Goal: Task Accomplishment & Management: Manage account settings

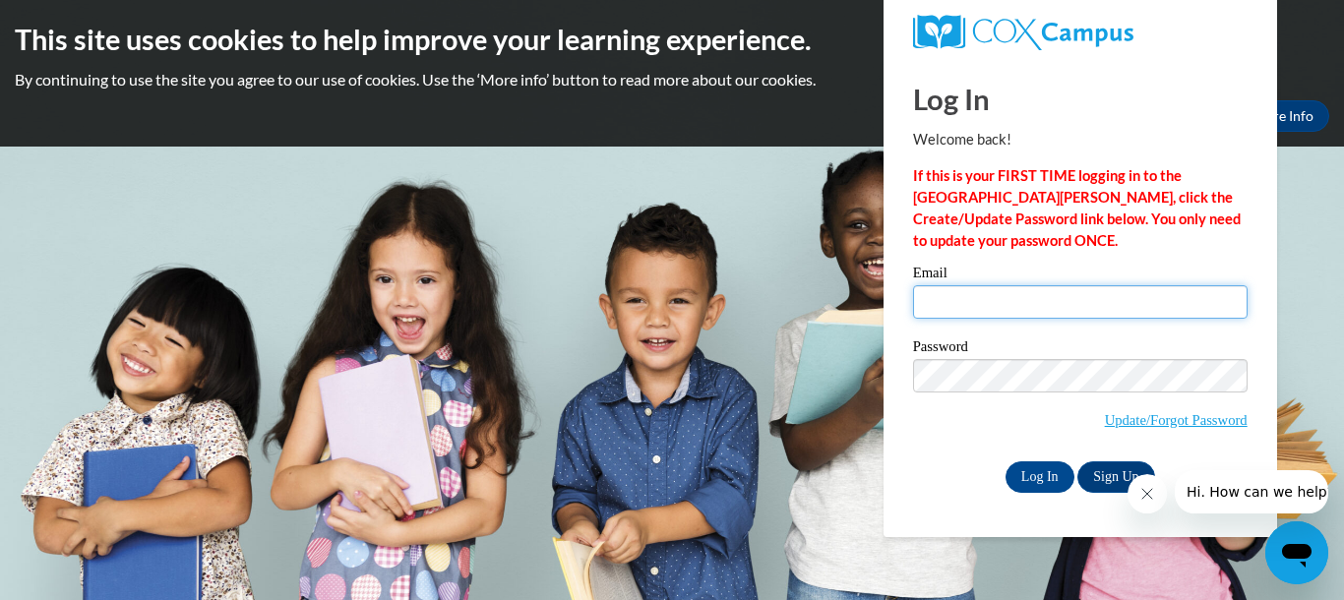
click at [1079, 301] on input "Email" at bounding box center [1080, 301] width 334 height 33
type input "d_rosser@bellsouth.net"
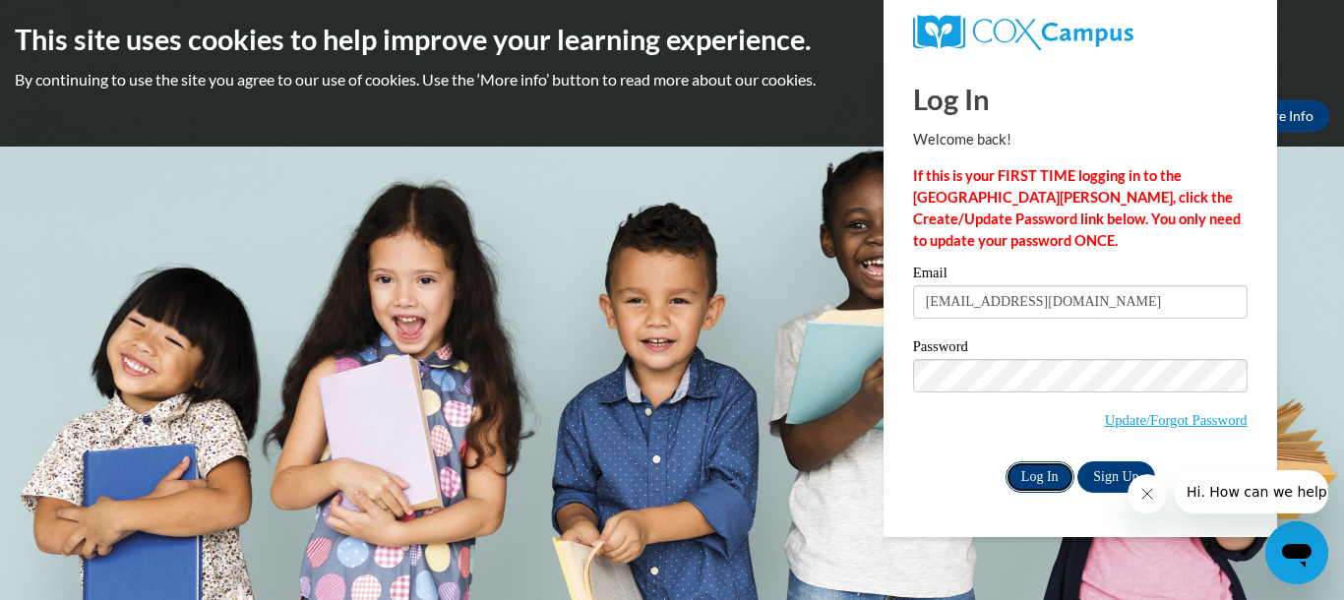
click at [1026, 466] on input "Log In" at bounding box center [1039, 476] width 69 height 31
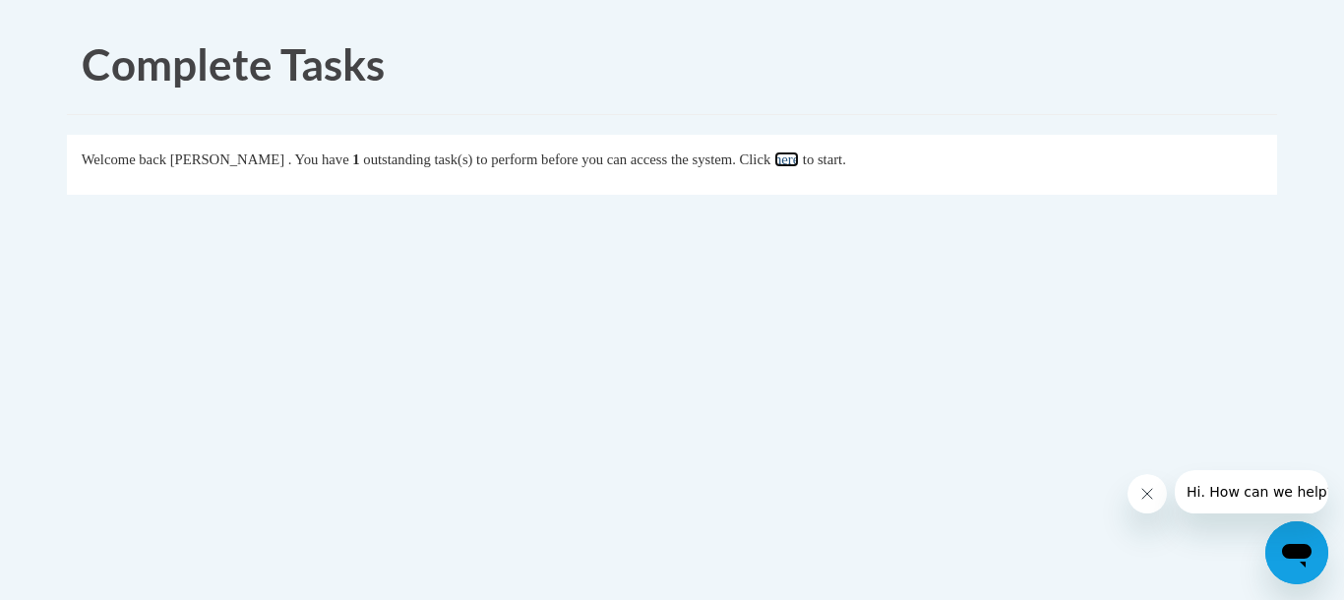
click at [799, 163] on link "here" at bounding box center [786, 159] width 25 height 16
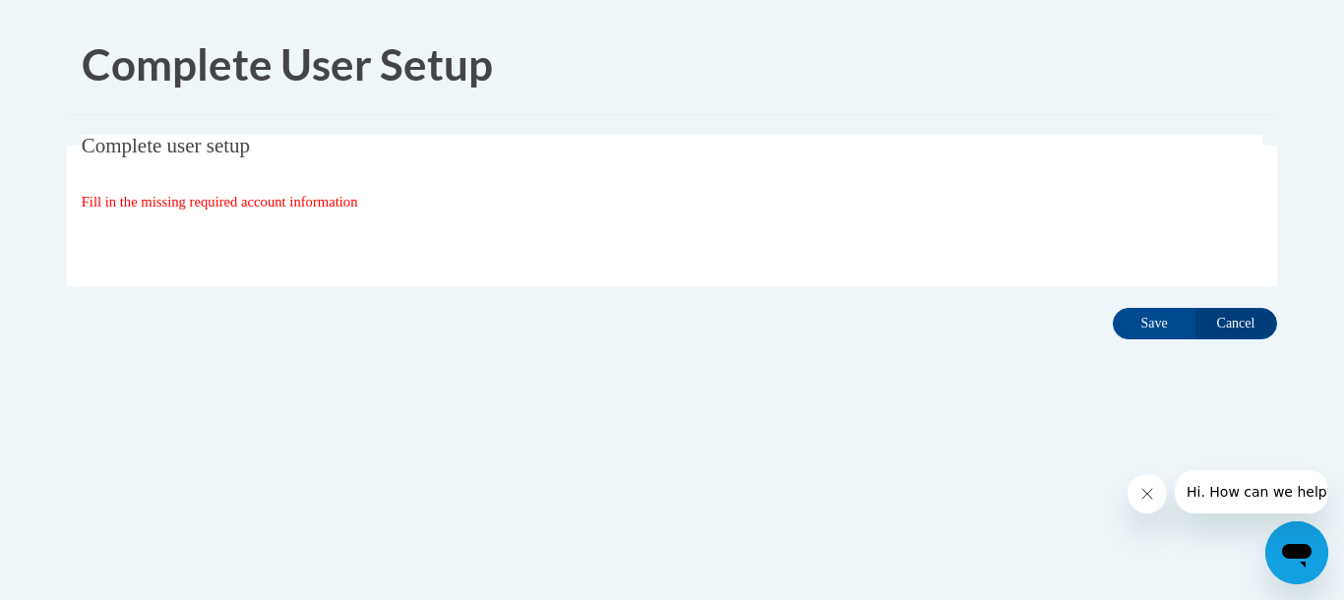
click at [1341, 571] on body "Complete User Setup Complete user setup Fill in the missing required account in…" at bounding box center [672, 300] width 1344 height 600
click at [1155, 321] on input "Save" at bounding box center [1154, 323] width 83 height 31
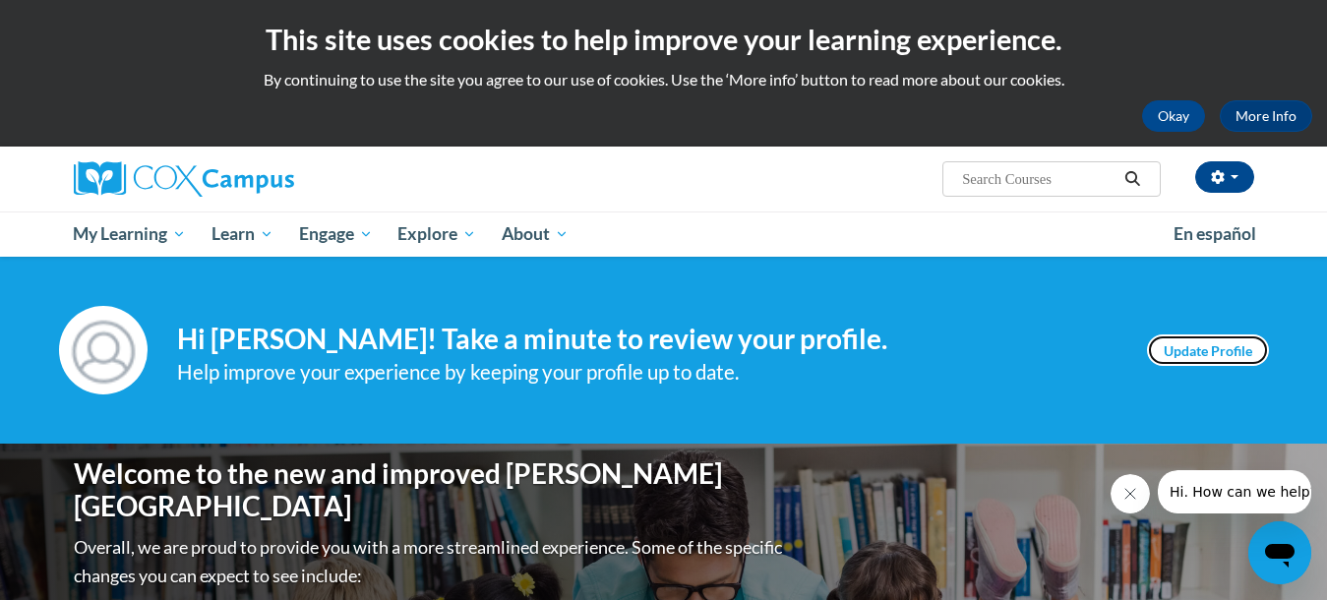
click at [1199, 351] on link "Update Profile" at bounding box center [1208, 349] width 122 height 31
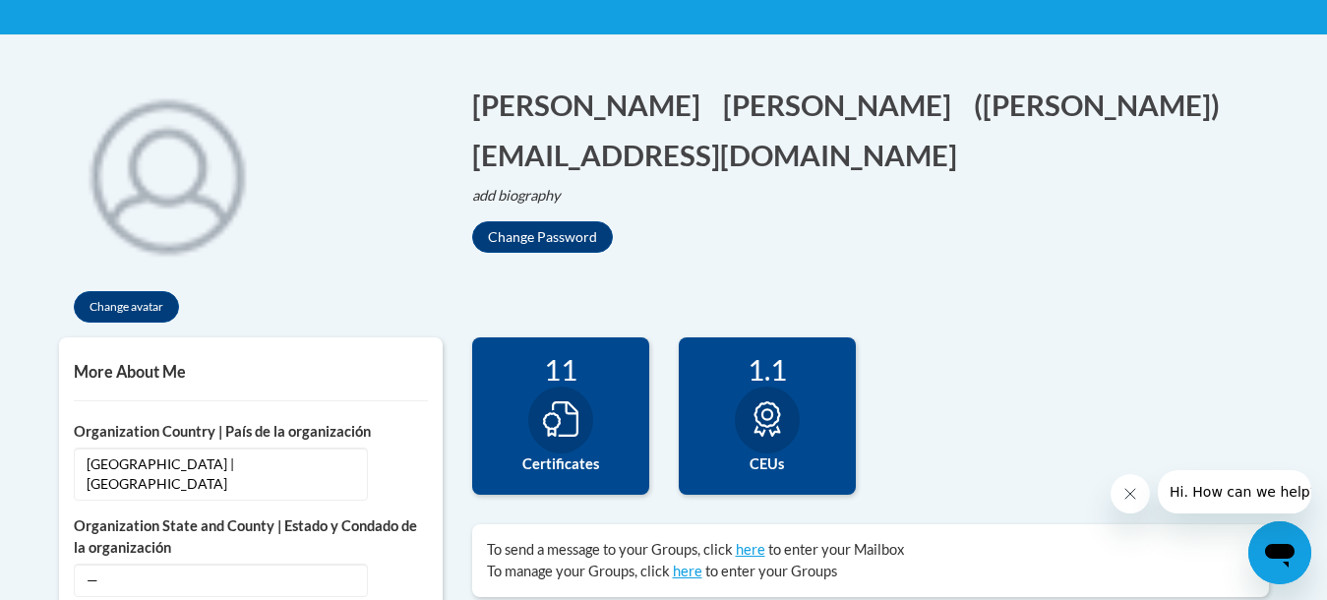
scroll to position [450, 0]
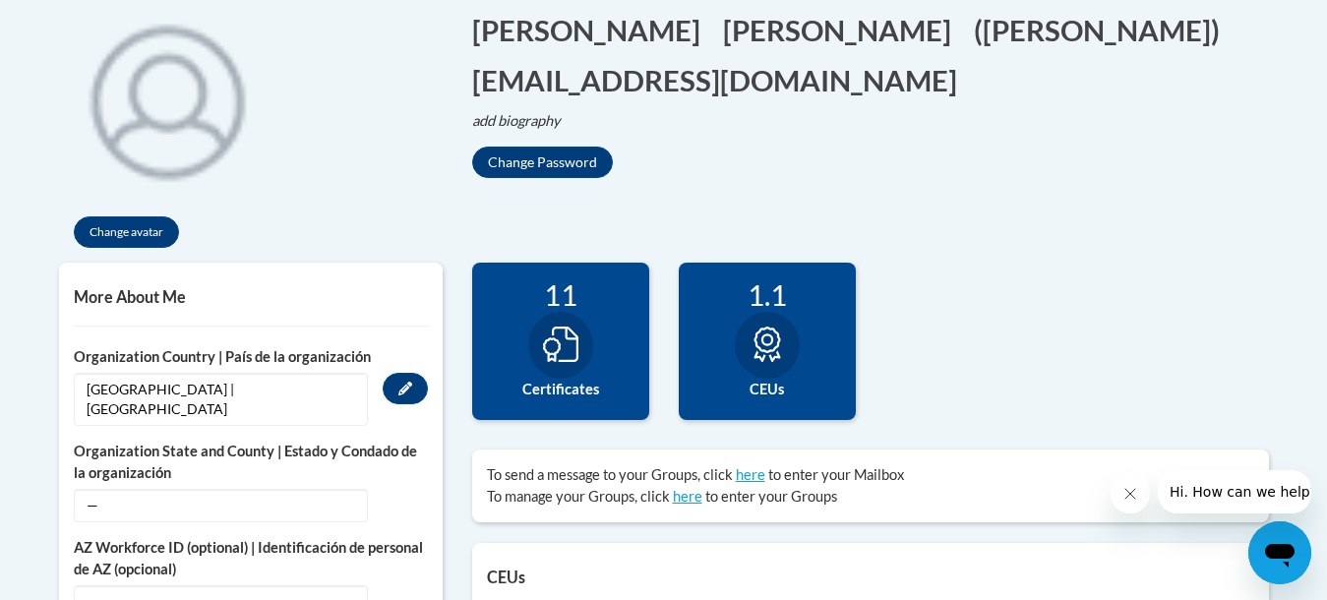
click at [111, 385] on span "United States | Estados Unidos" at bounding box center [221, 399] width 294 height 53
click at [403, 498] on icon "Custom profile fields" at bounding box center [405, 505] width 14 height 14
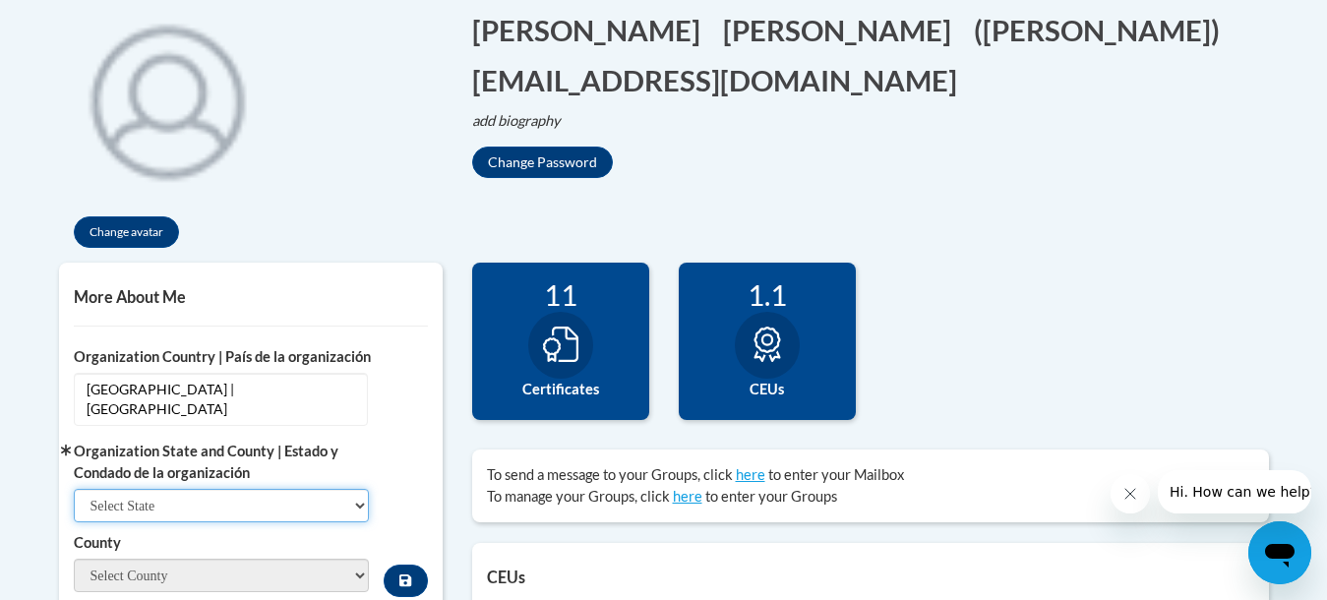
click at [359, 489] on select "Select State Alabama Alaska Arizona Arkansas California Colorado Connecticut De…" at bounding box center [222, 505] width 296 height 33
select select "Georgia"
click at [74, 489] on select "Select State Alabama Alaska Arizona Arkansas California Colorado Connecticut De…" at bounding box center [222, 505] width 296 height 33
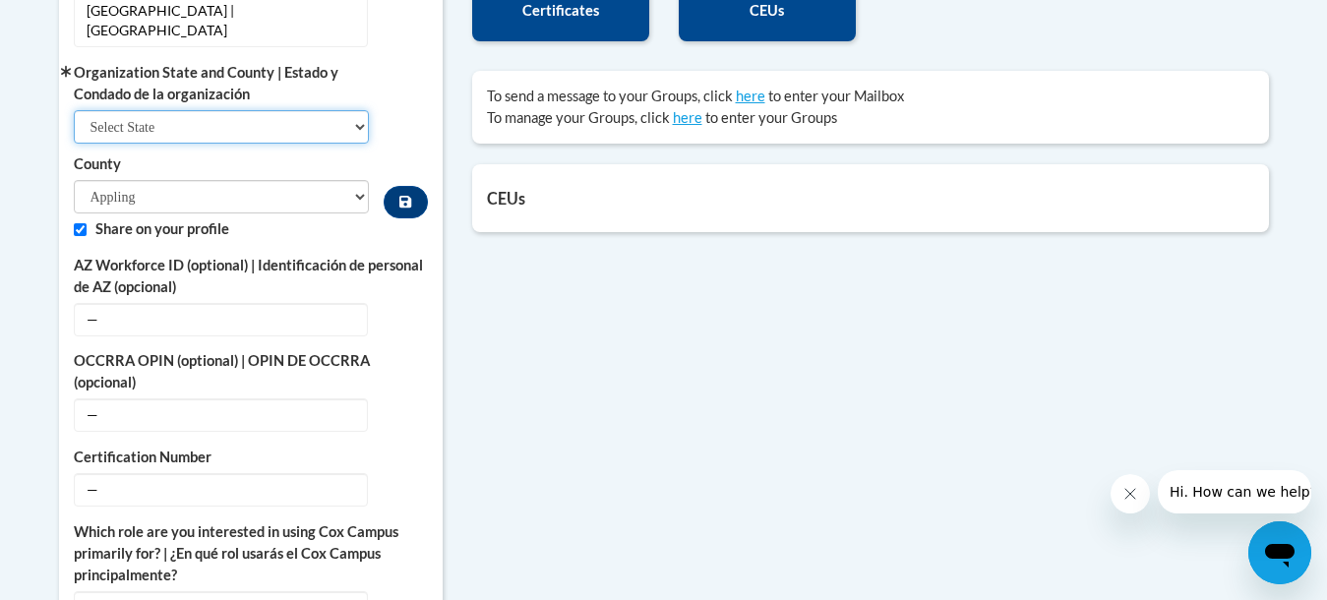
scroll to position [824, 0]
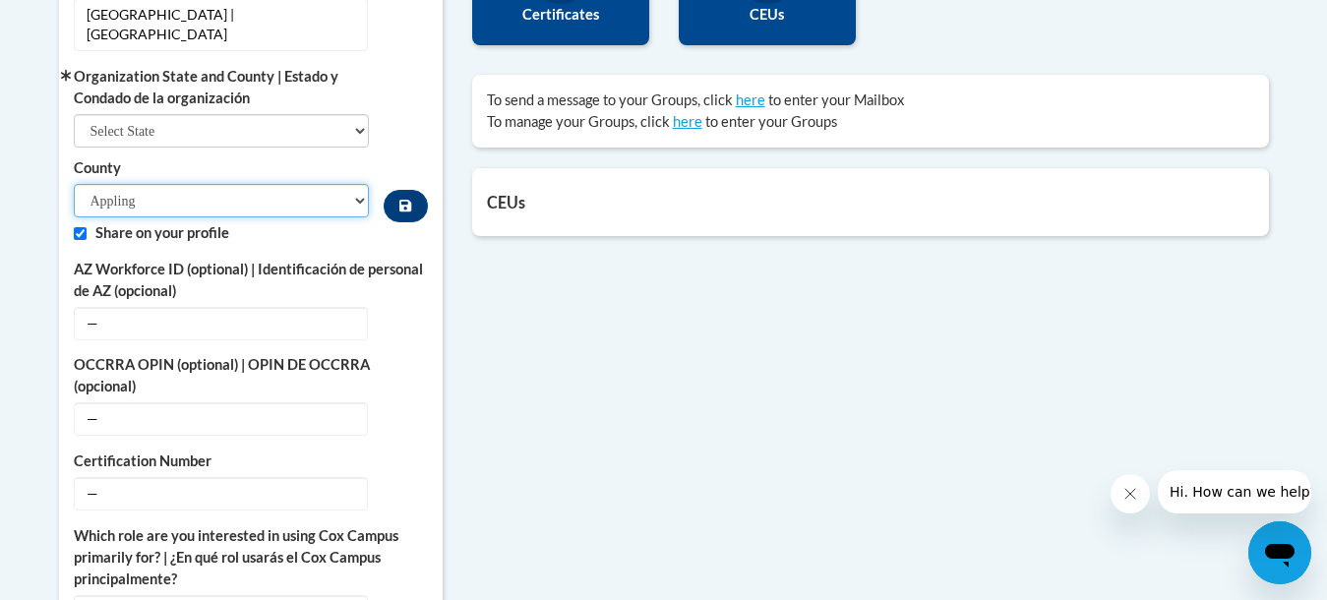
click at [358, 184] on select "Appling Atkinson Bacon Baker Baldwin Banks Barrow Bartow Ben Hill Berrien Bibb …" at bounding box center [222, 200] width 296 height 33
select select "Cobb"
click at [74, 184] on select "Appling Atkinson Bacon Baker Baldwin Banks Barrow Bartow Ben Hill Berrien Bibb …" at bounding box center [222, 200] width 296 height 33
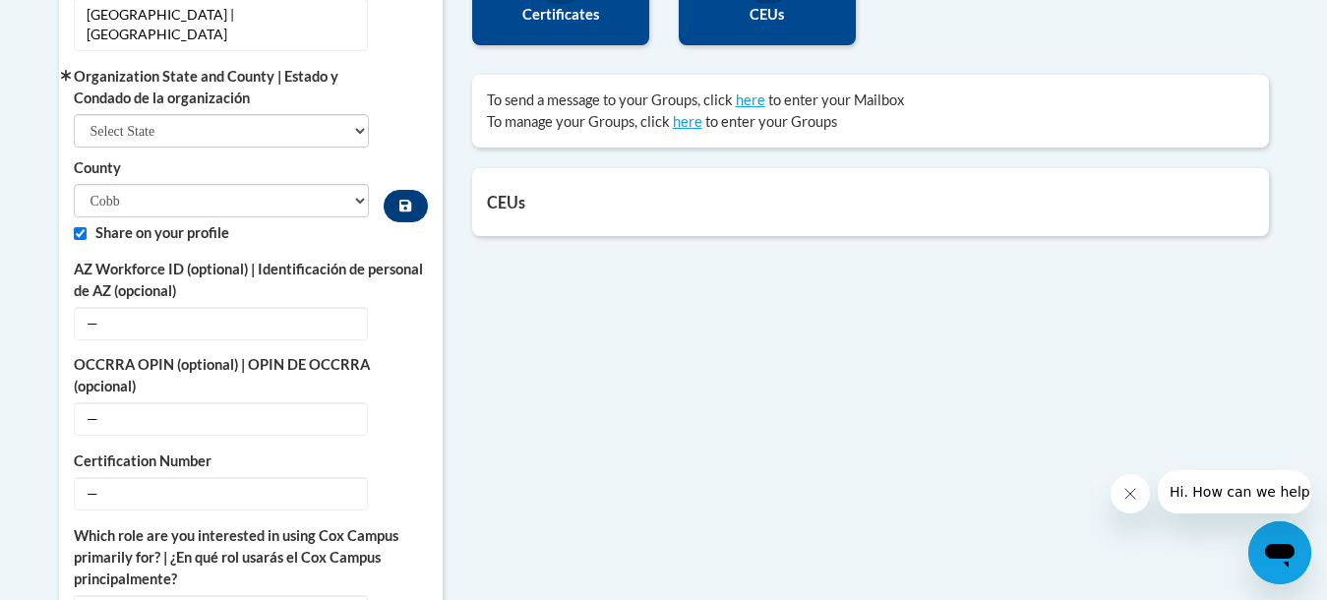
click at [440, 584] on div "More About Me Click or press to edit any of the profile fields below. Select mu…" at bounding box center [251, 368] width 384 height 960
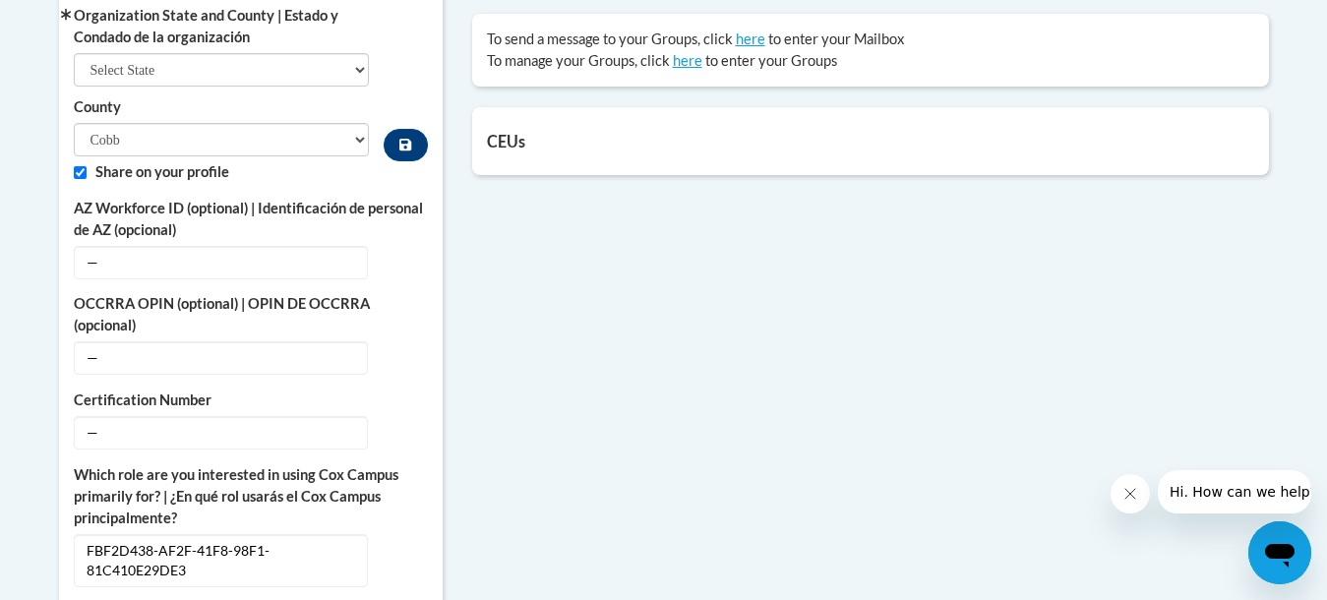
scroll to position [918, 0]
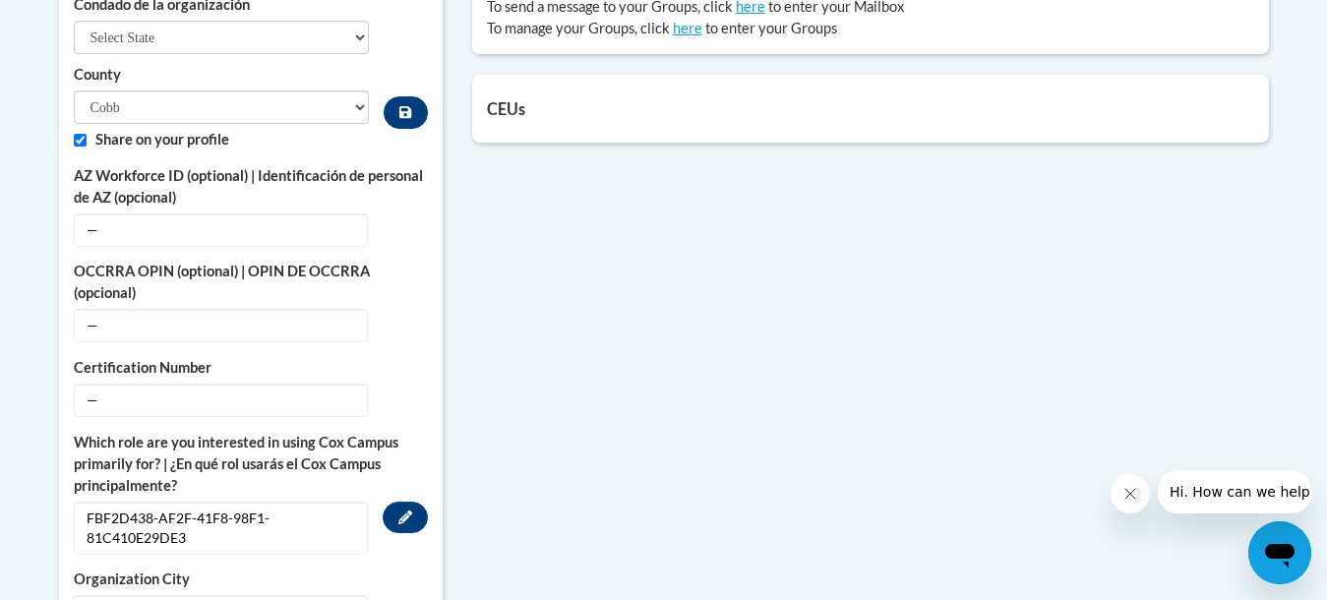
click at [357, 509] on span "FBF2D438-AF2F-41F8-98F1-81C410E29DE3" at bounding box center [221, 528] width 294 height 53
click at [191, 509] on span "FBF2D438-AF2F-41F8-98F1-81C410E29DE3" at bounding box center [221, 528] width 294 height 53
click at [103, 502] on span "FBF2D438-AF2F-41F8-98F1-81C410E29DE3" at bounding box center [221, 528] width 294 height 53
click at [199, 514] on span "FBF2D438-AF2F-41F8-98F1-81C410E29DE3" at bounding box center [221, 528] width 294 height 53
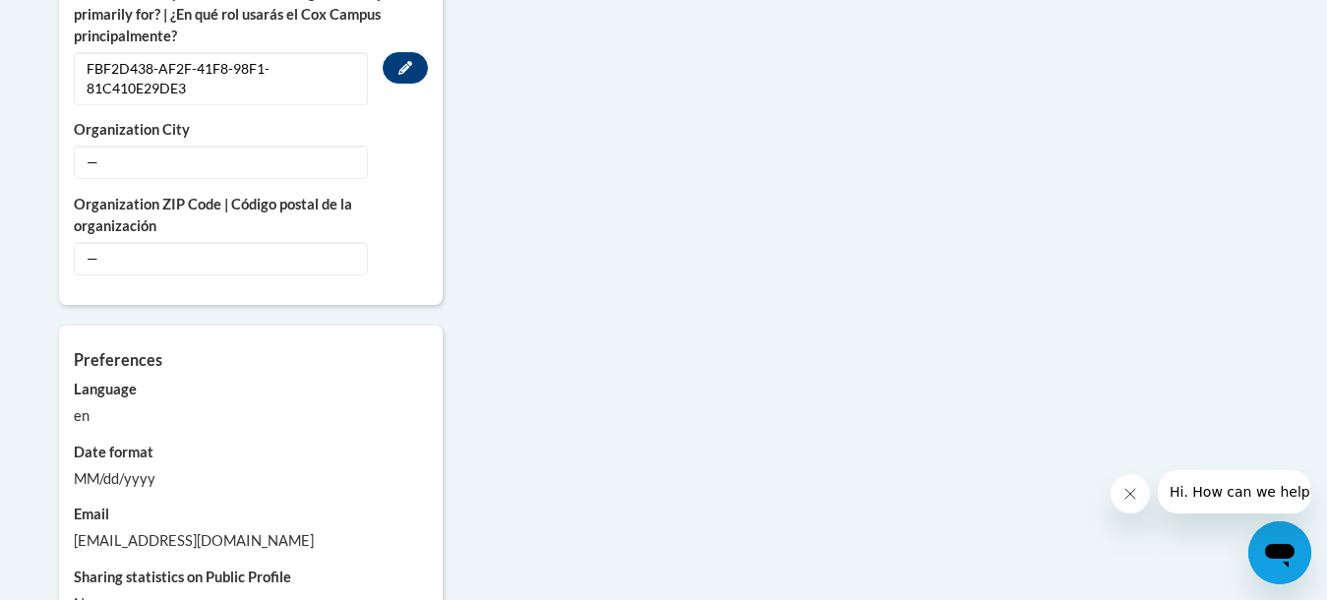
scroll to position [1293, 0]
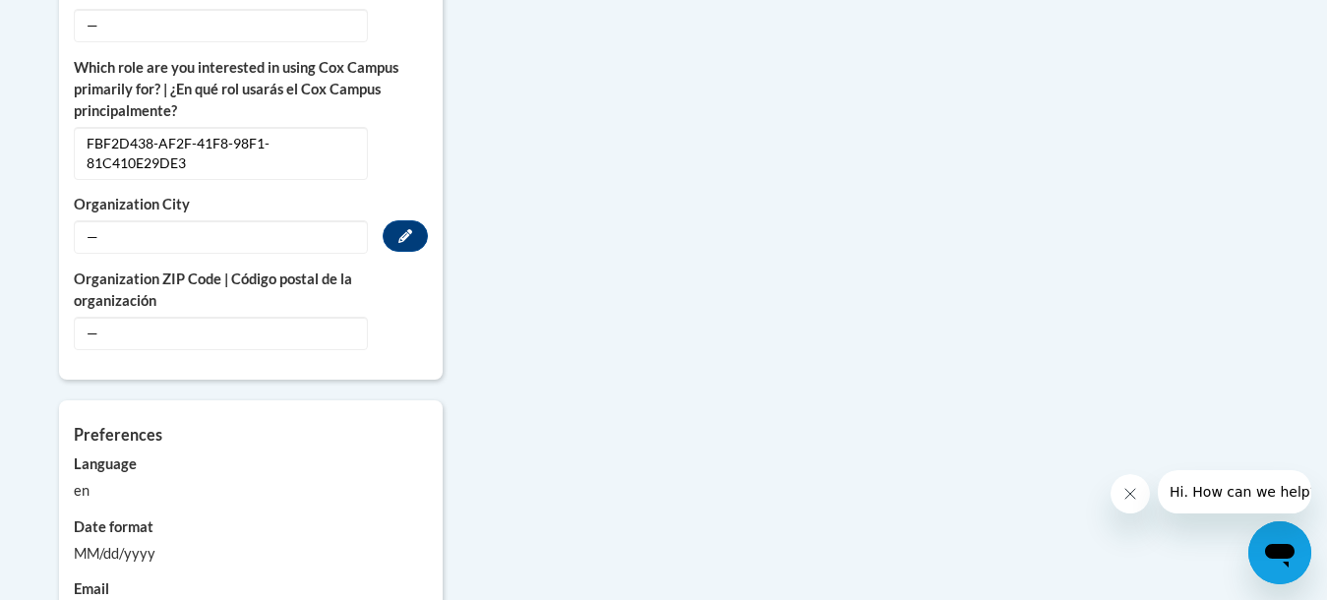
click at [359, 220] on span "—" at bounding box center [221, 236] width 294 height 33
click at [412, 220] on button "Edit" at bounding box center [405, 235] width 45 height 31
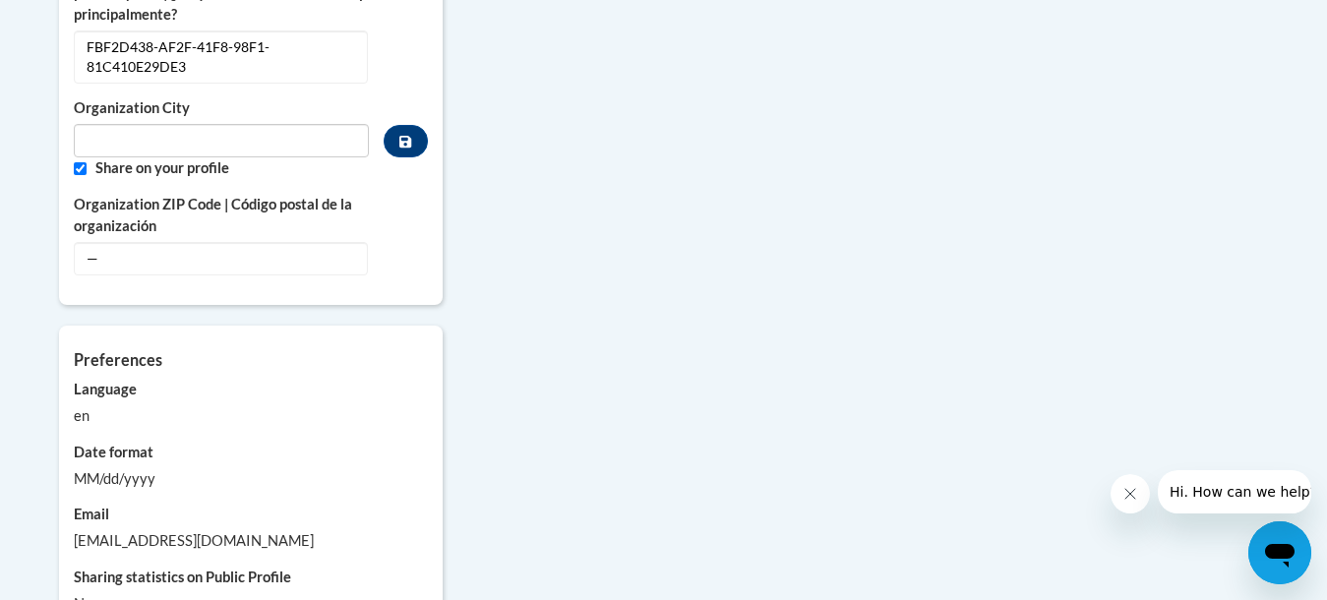
scroll to position [1196, 0]
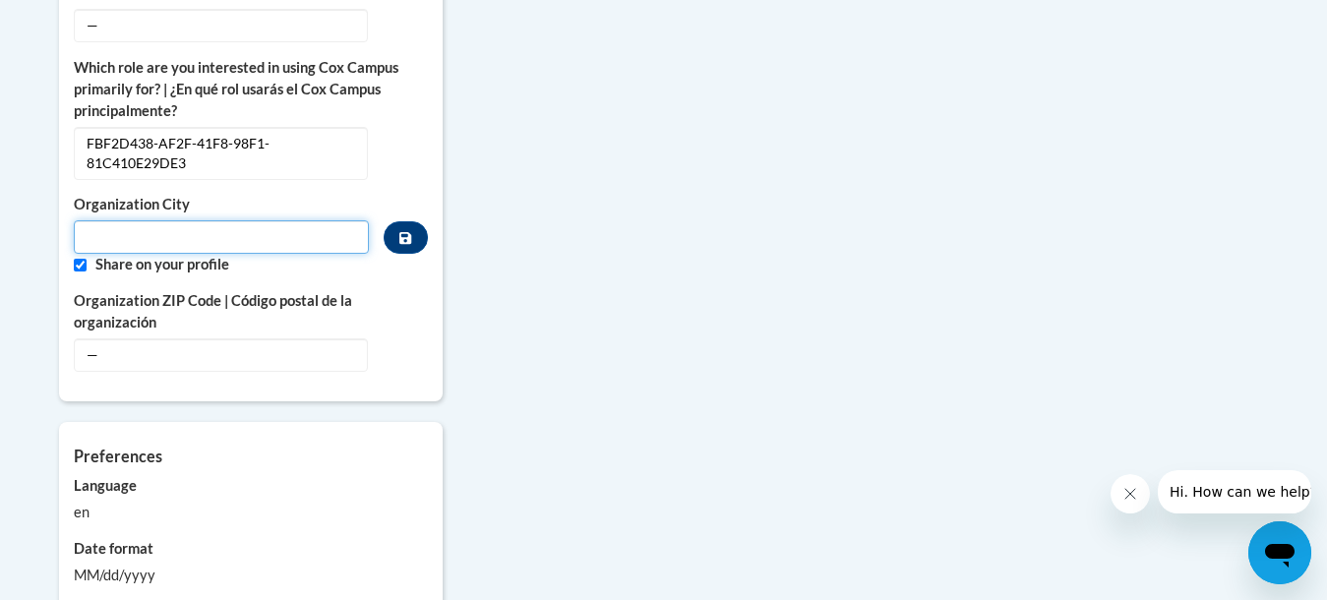
click at [95, 220] on input "Metadata input" at bounding box center [222, 236] width 296 height 33
type input "Marietta"
drag, startPoint x: 165, startPoint y: 330, endPoint x: 58, endPoint y: 345, distance: 108.4
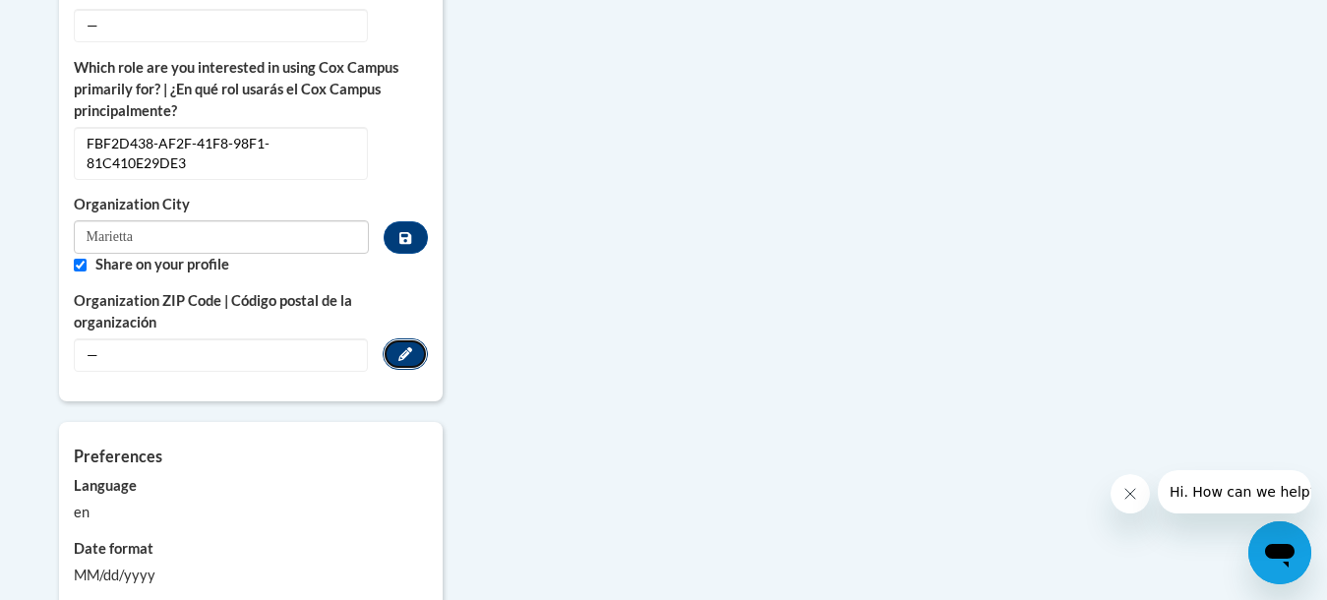
click at [409, 342] on button "Edit" at bounding box center [405, 353] width 45 height 31
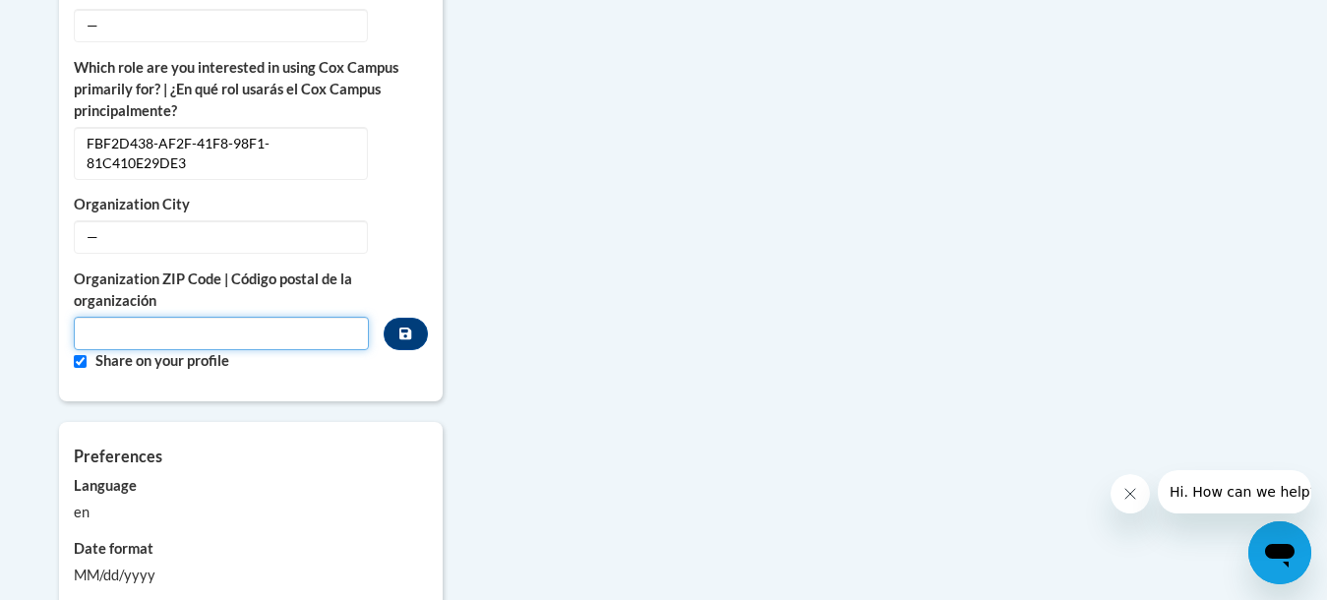
click at [90, 317] on input "Metadata input" at bounding box center [222, 333] width 296 height 33
type input "30060"
drag, startPoint x: 479, startPoint y: 463, endPoint x: 476, endPoint y: 530, distance: 67.0
click at [476, 530] on div "More About Me Click or press to edit any of the profile fields below. Select mu…" at bounding box center [664, 154] width 1240 height 1277
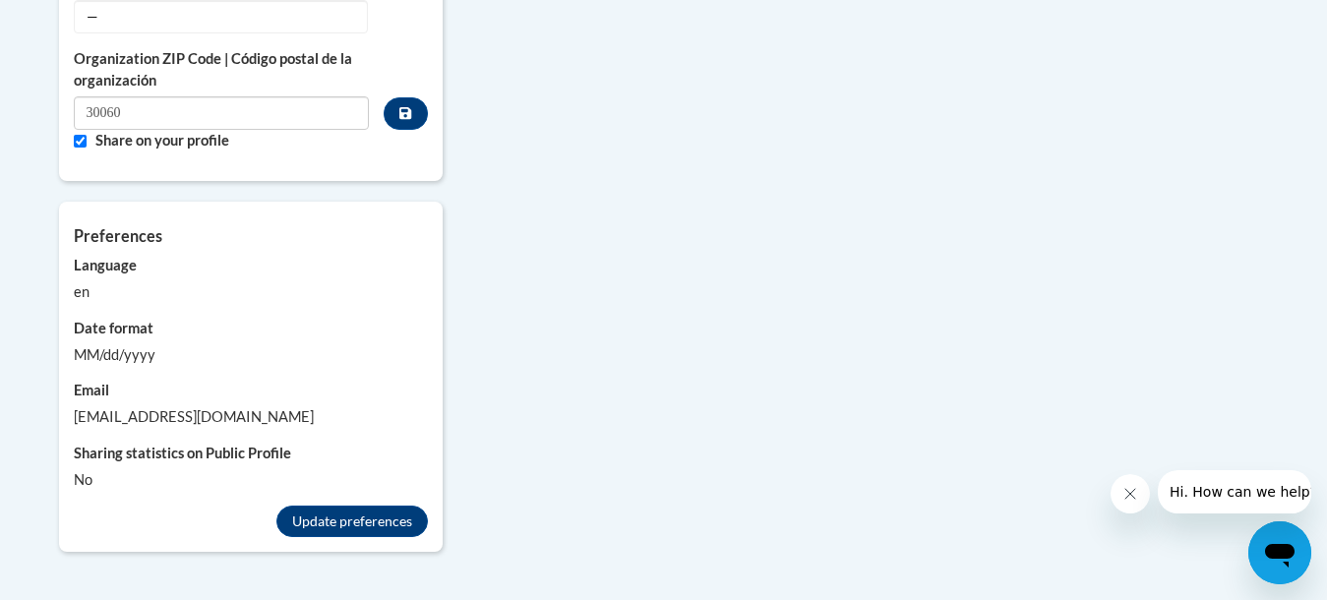
scroll to position [1422, 0]
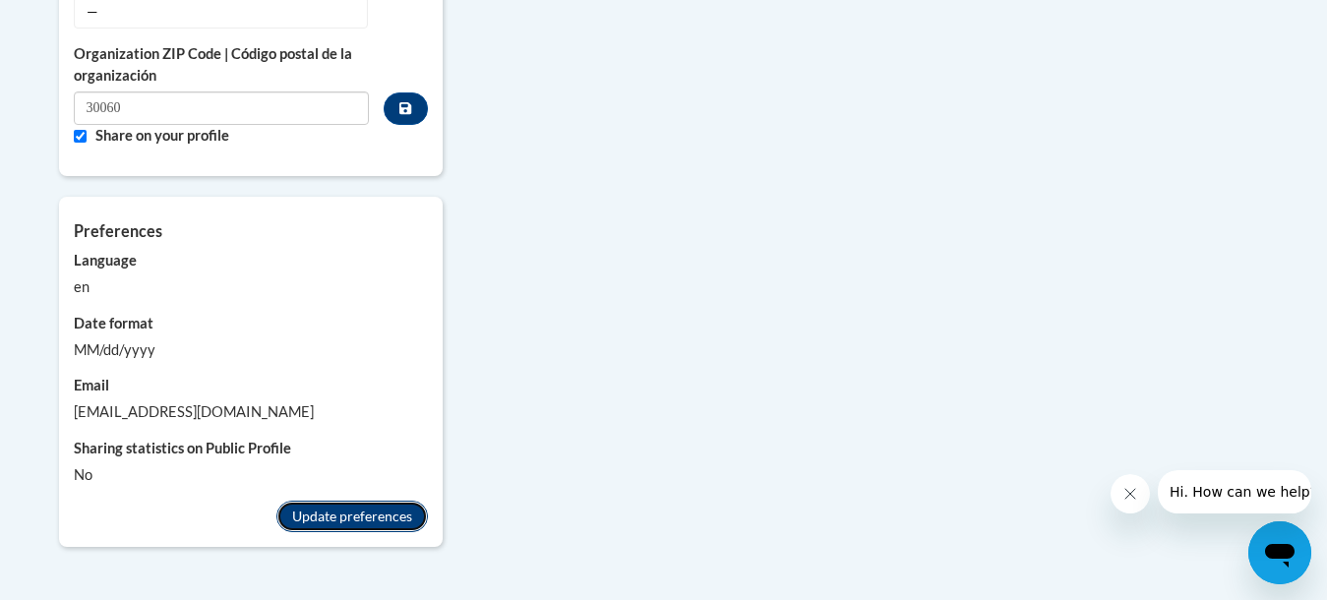
click at [347, 501] on button "Update preferences" at bounding box center [351, 516] width 151 height 31
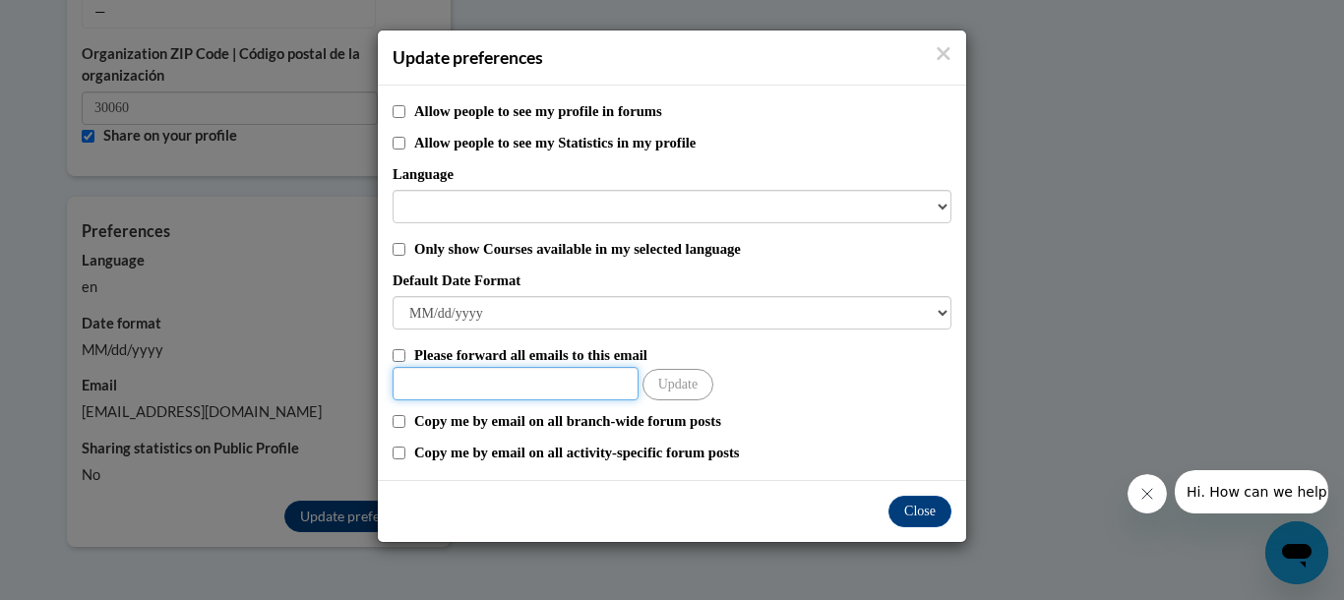
click at [482, 387] on input "Other Email" at bounding box center [516, 383] width 246 height 33
type input "d_rosser@bellsouth.net"
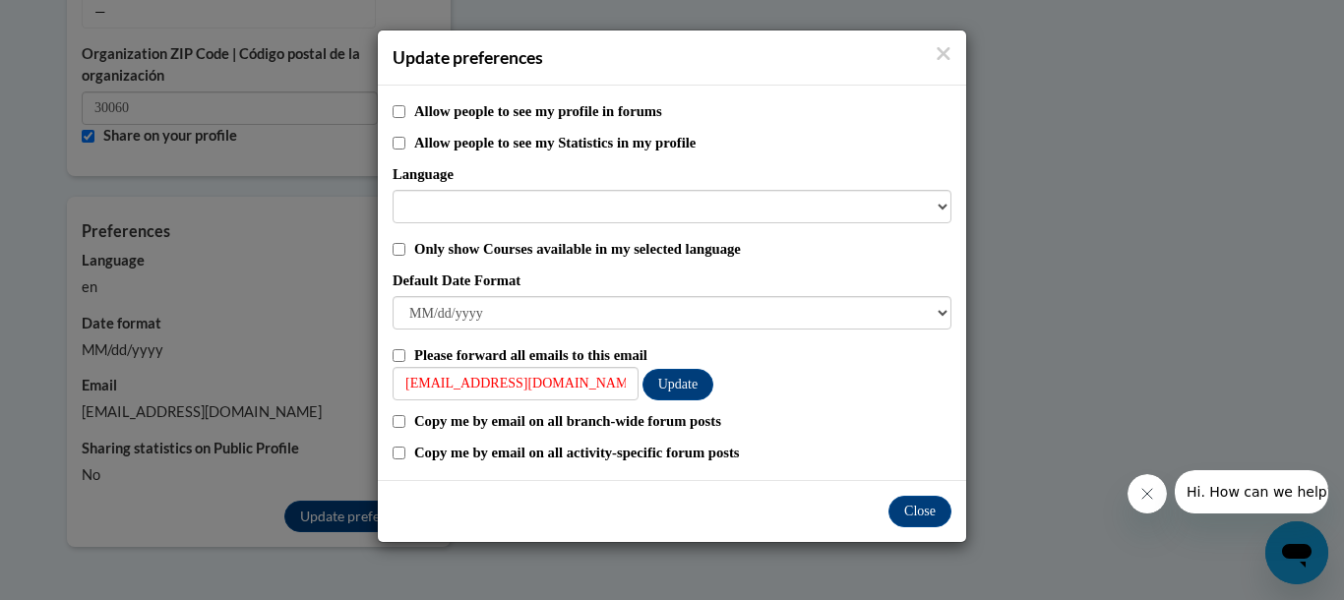
click at [991, 408] on div "Update preferences Allow people to see my profile in forums Allow people to see…" at bounding box center [672, 300] width 1344 height 600
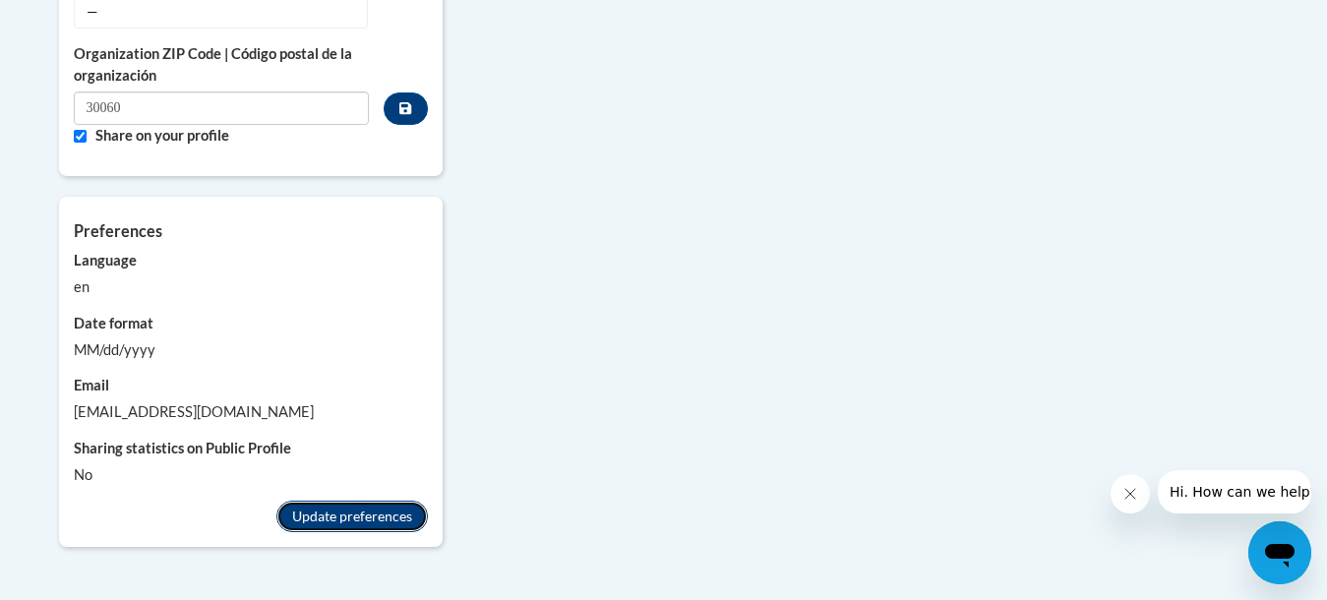
click at [363, 501] on button "Update preferences" at bounding box center [351, 516] width 151 height 31
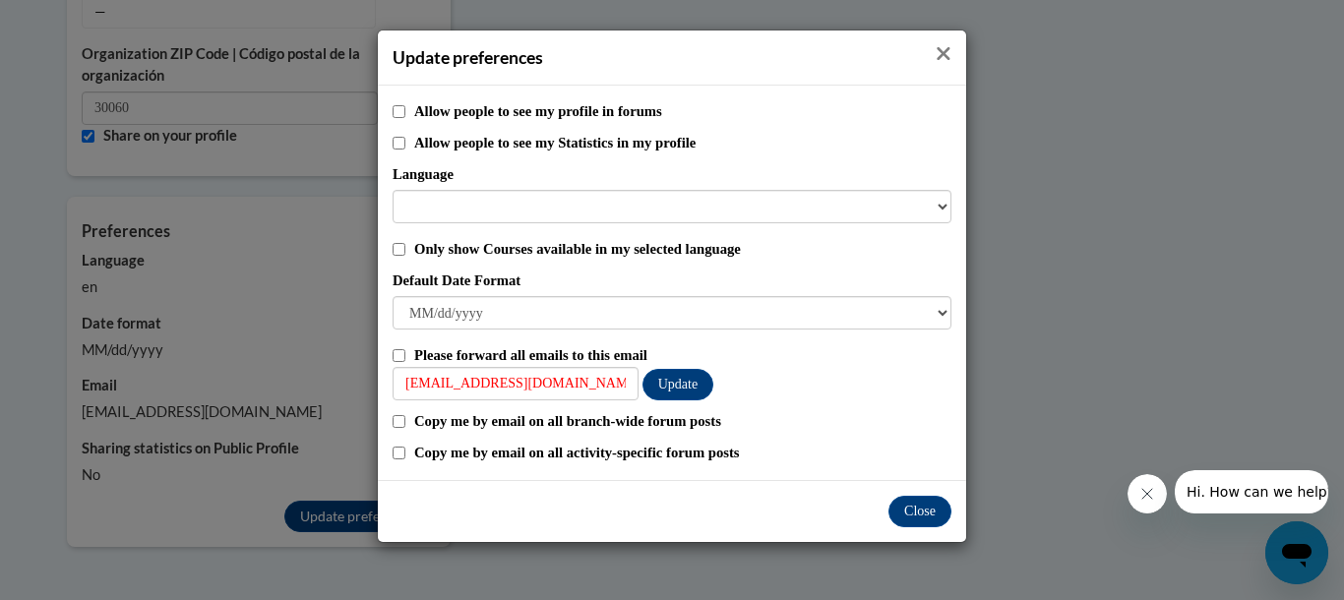
click at [939, 54] on icon "Close" at bounding box center [944, 53] width 16 height 21
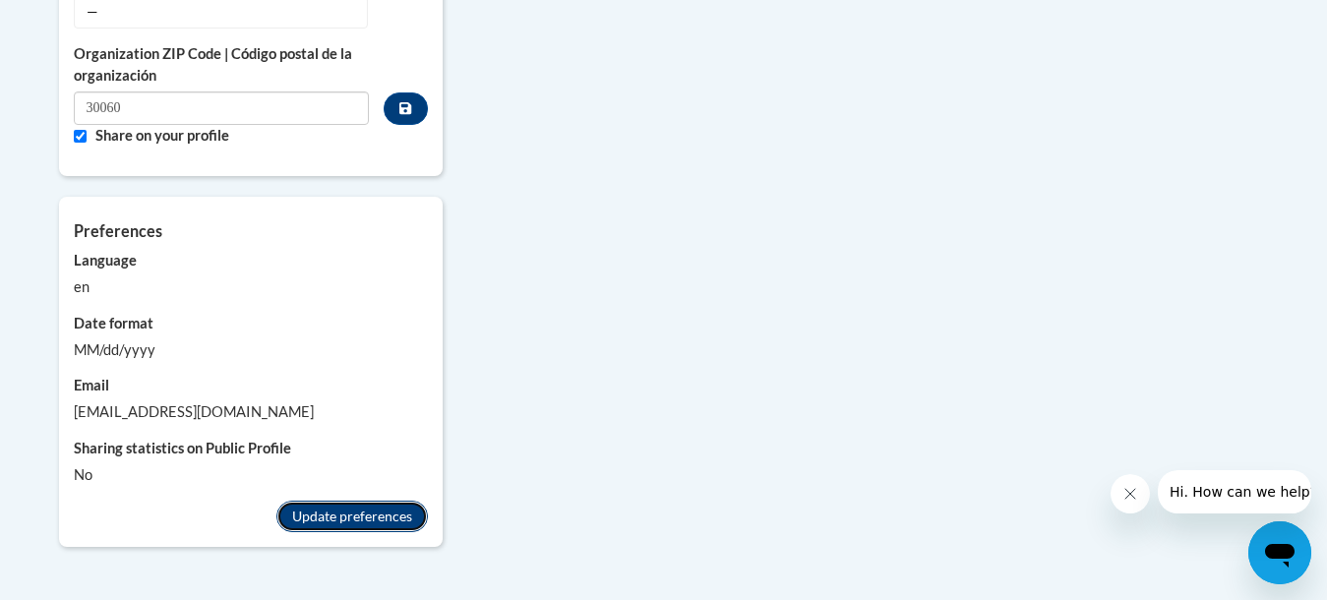
click at [341, 501] on button "Update preferences" at bounding box center [351, 516] width 151 height 31
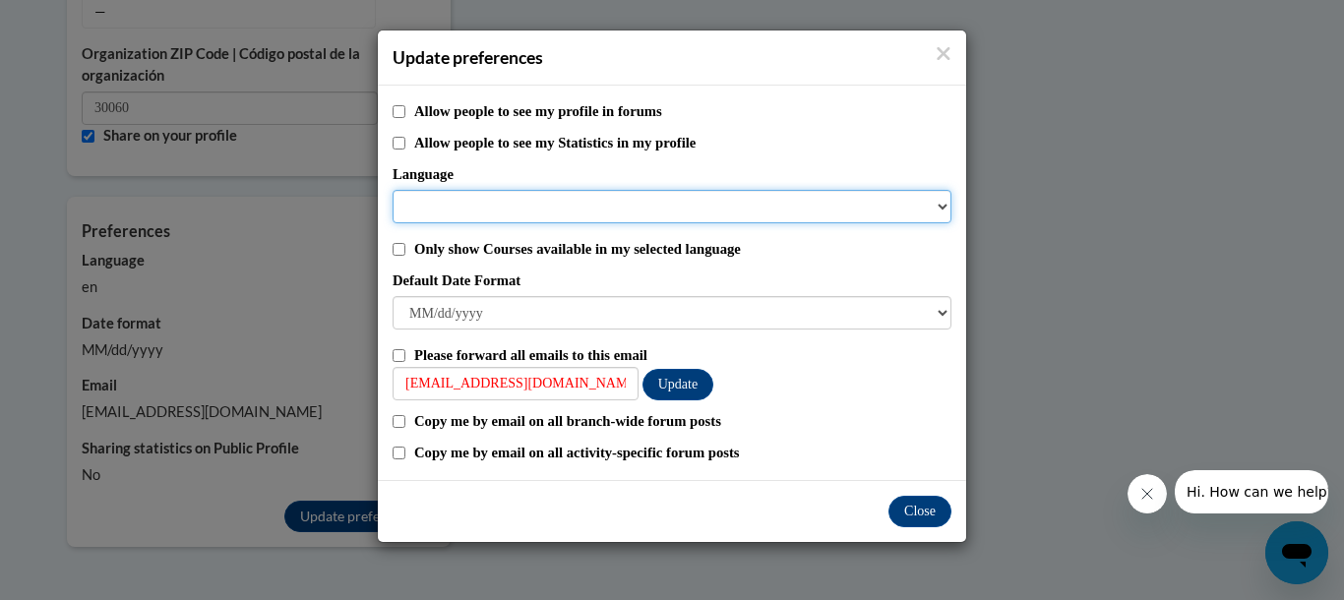
click at [944, 203] on select "Language" at bounding box center [672, 206] width 559 height 33
click at [422, 204] on select "Language" at bounding box center [672, 206] width 559 height 33
click at [939, 207] on select "Language" at bounding box center [672, 206] width 559 height 33
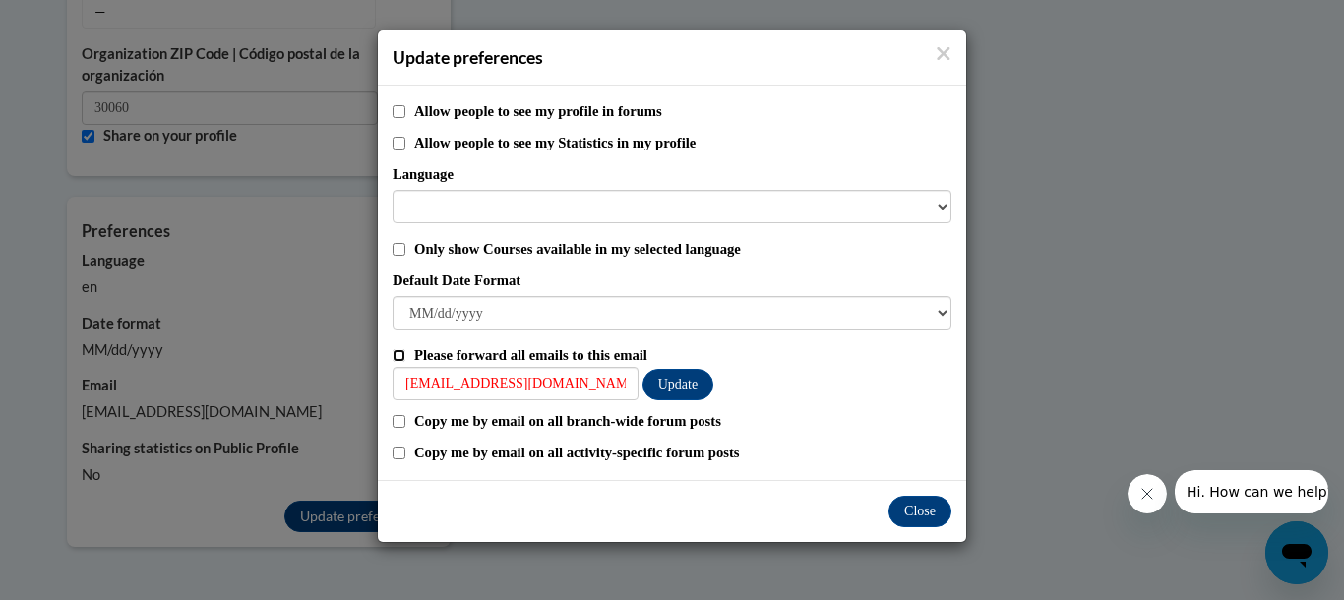
click at [397, 353] on input "Please forward all emails to this email" at bounding box center [399, 355] width 13 height 13
checkbox input "true"
click at [396, 422] on input "Copy me by email on all branch-wide forum posts" at bounding box center [399, 421] width 13 height 13
checkbox input "true"
click at [399, 247] on input "Only show Courses available in my selected language" at bounding box center [399, 249] width 13 height 13
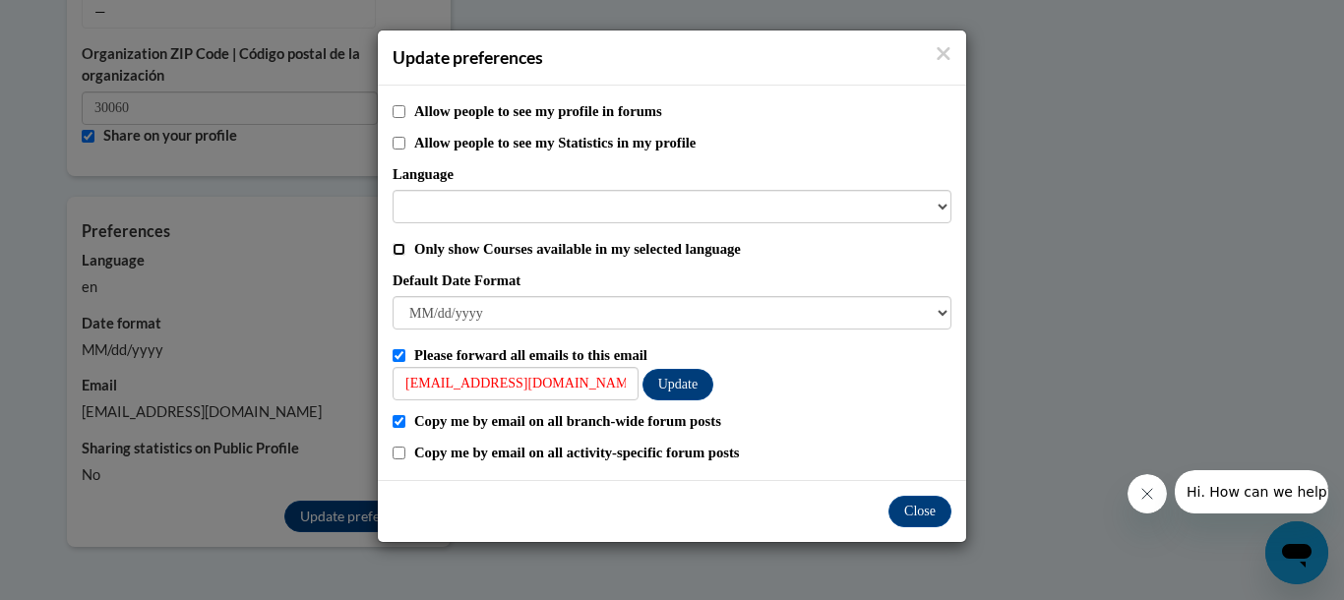
checkbox input "true"
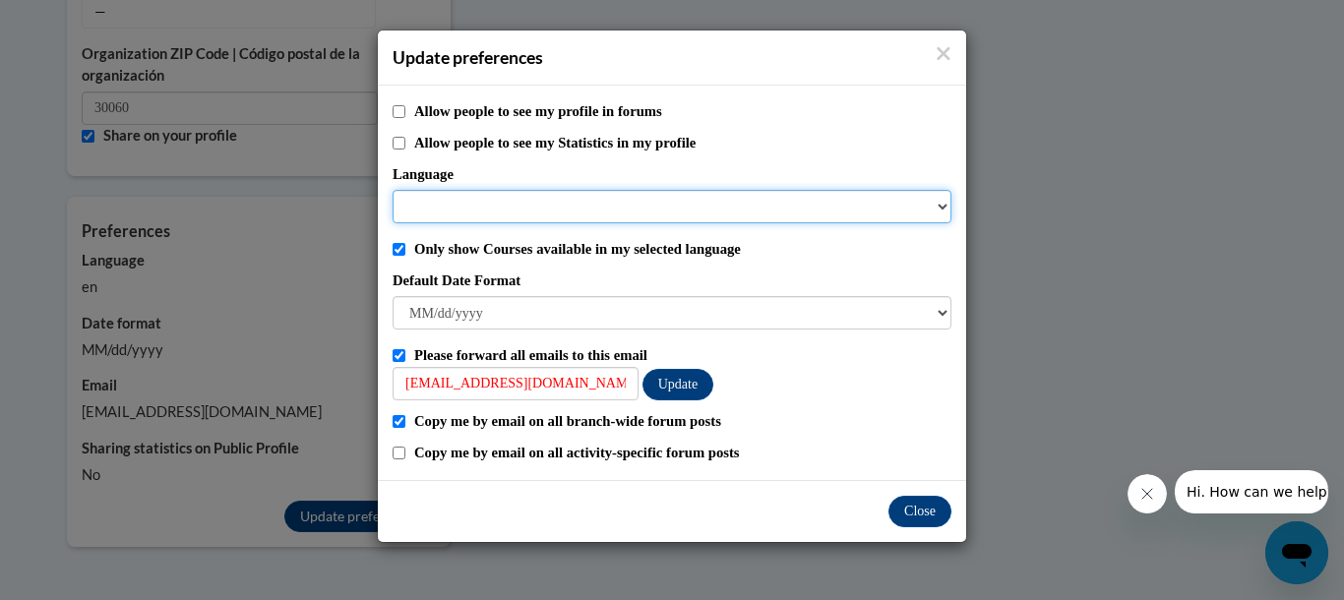
click at [442, 199] on select "Language" at bounding box center [672, 206] width 559 height 33
click at [944, 205] on select "Language" at bounding box center [672, 206] width 559 height 33
click at [941, 205] on select "Language" at bounding box center [672, 206] width 559 height 33
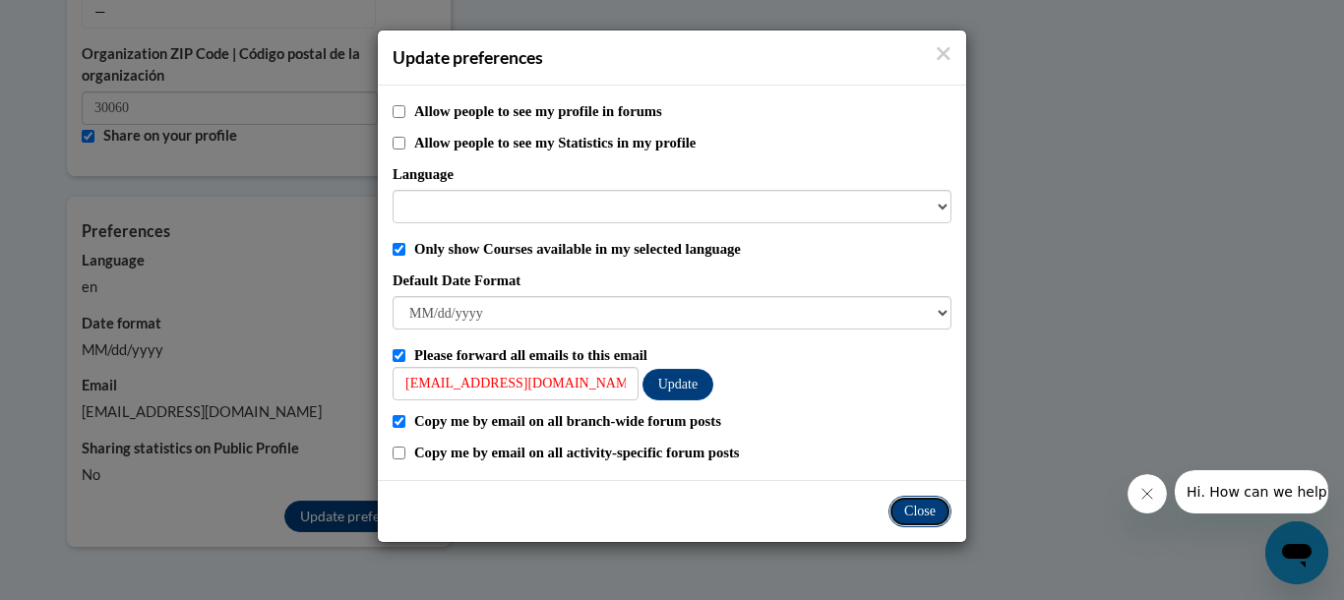
click at [919, 515] on button "Close" at bounding box center [919, 511] width 63 height 31
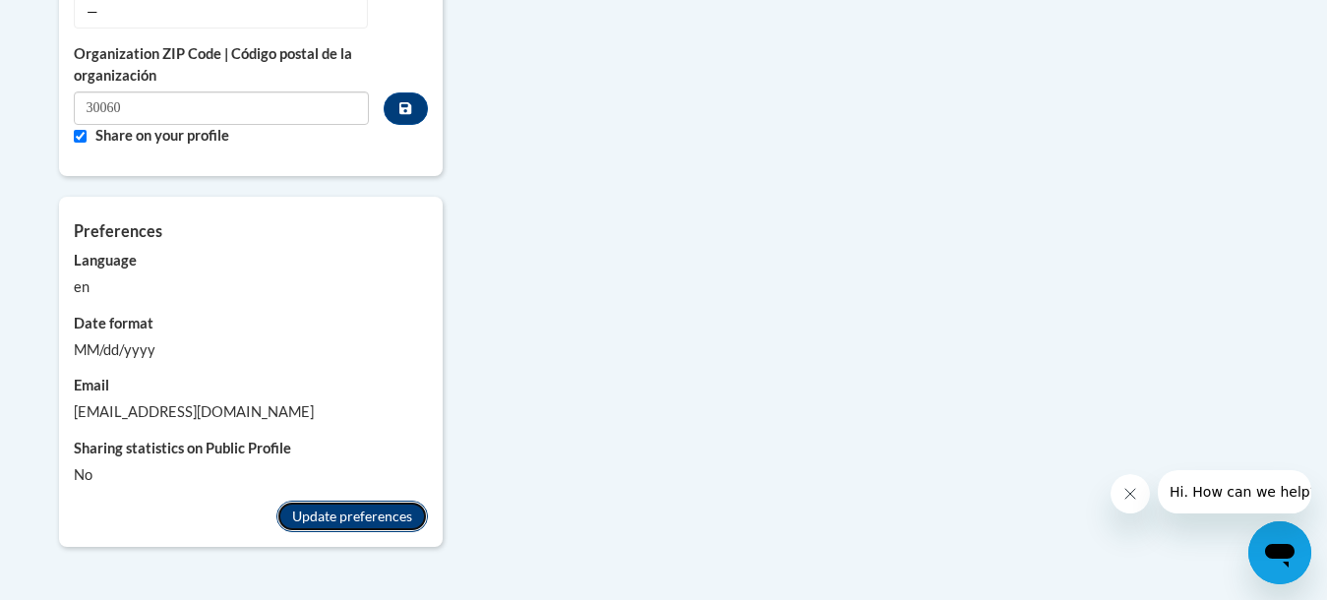
click at [362, 501] on button "Update preferences" at bounding box center [351, 516] width 151 height 31
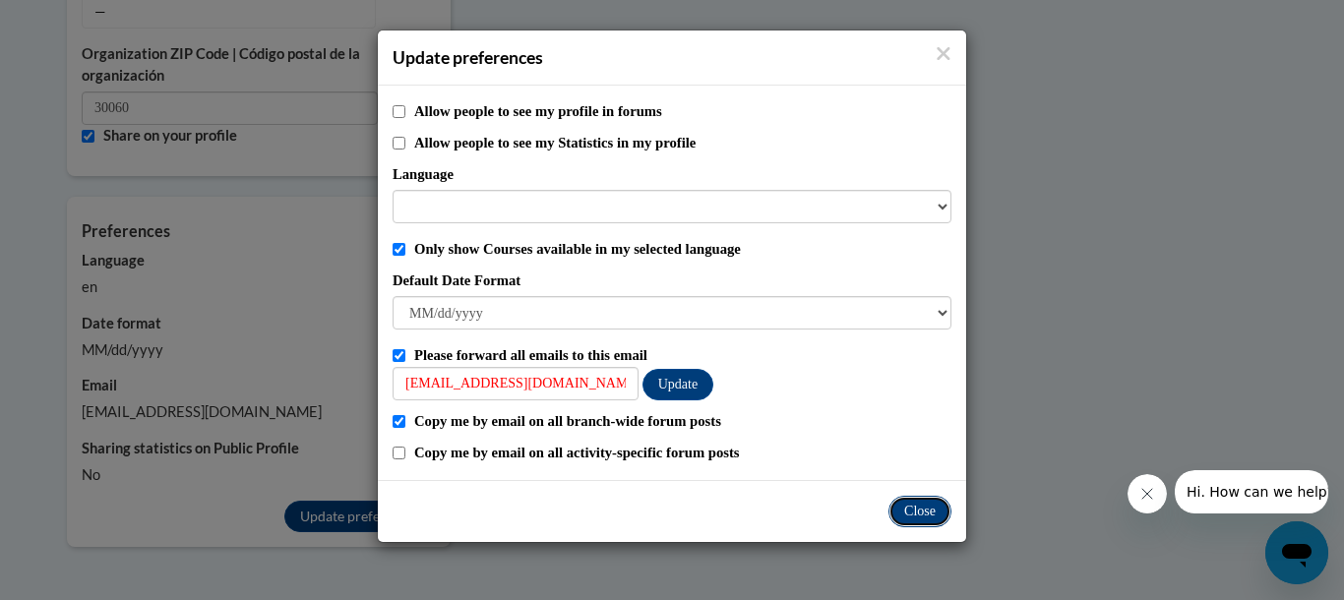
click at [923, 516] on button "Close" at bounding box center [919, 511] width 63 height 31
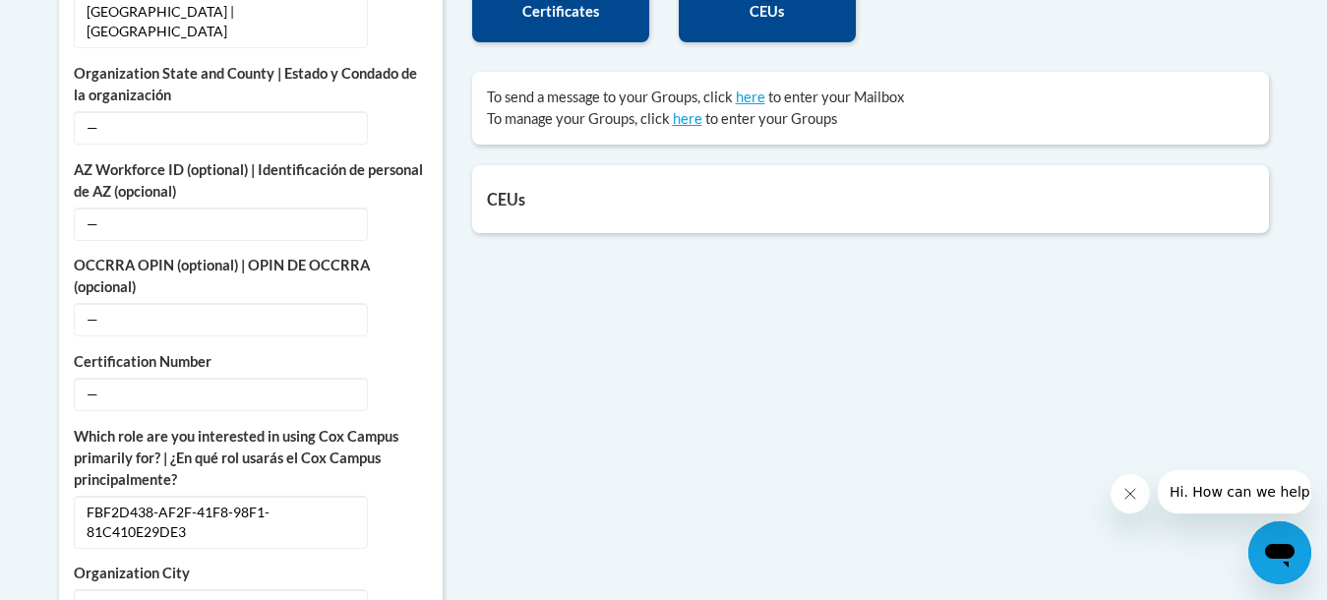
scroll to position [888, 0]
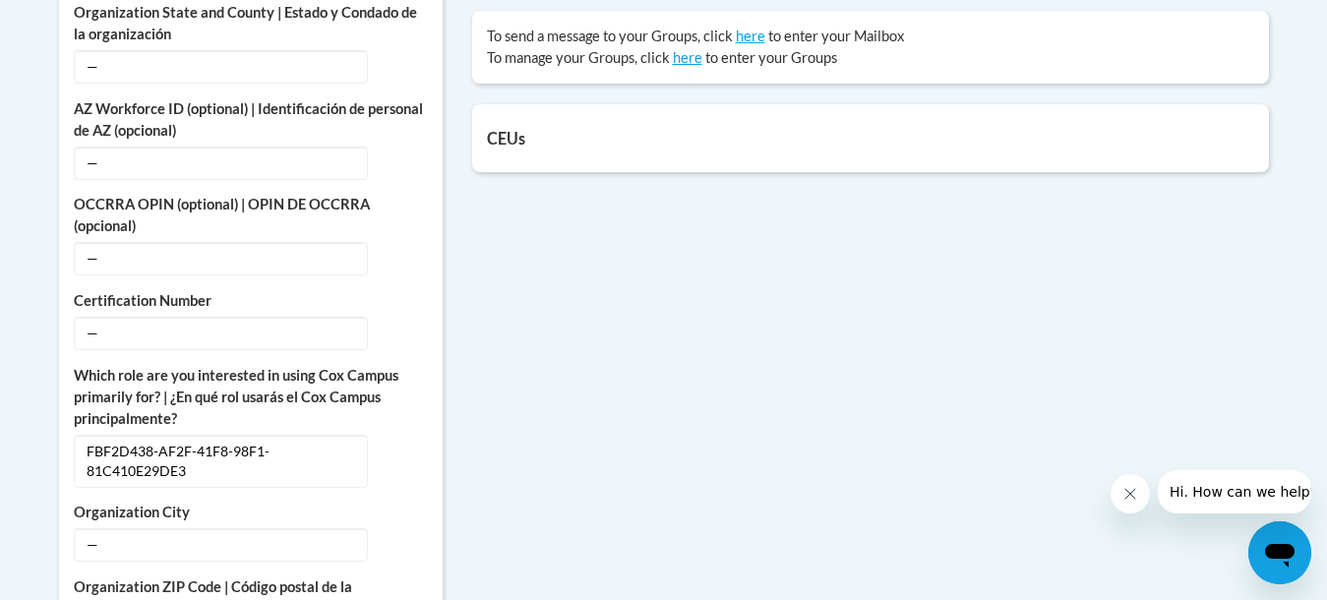
click at [766, 422] on div "More About Me Click or press to edit any of the profile fields below. Select mu…" at bounding box center [664, 462] width 1240 height 1277
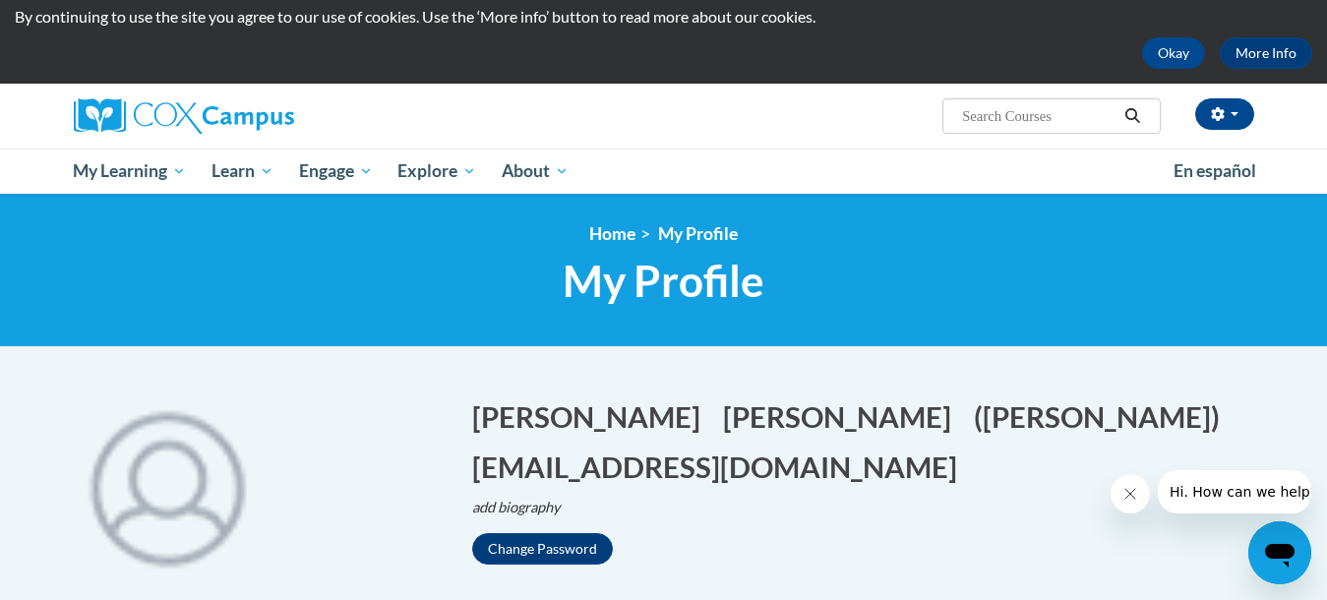
scroll to position [0, 0]
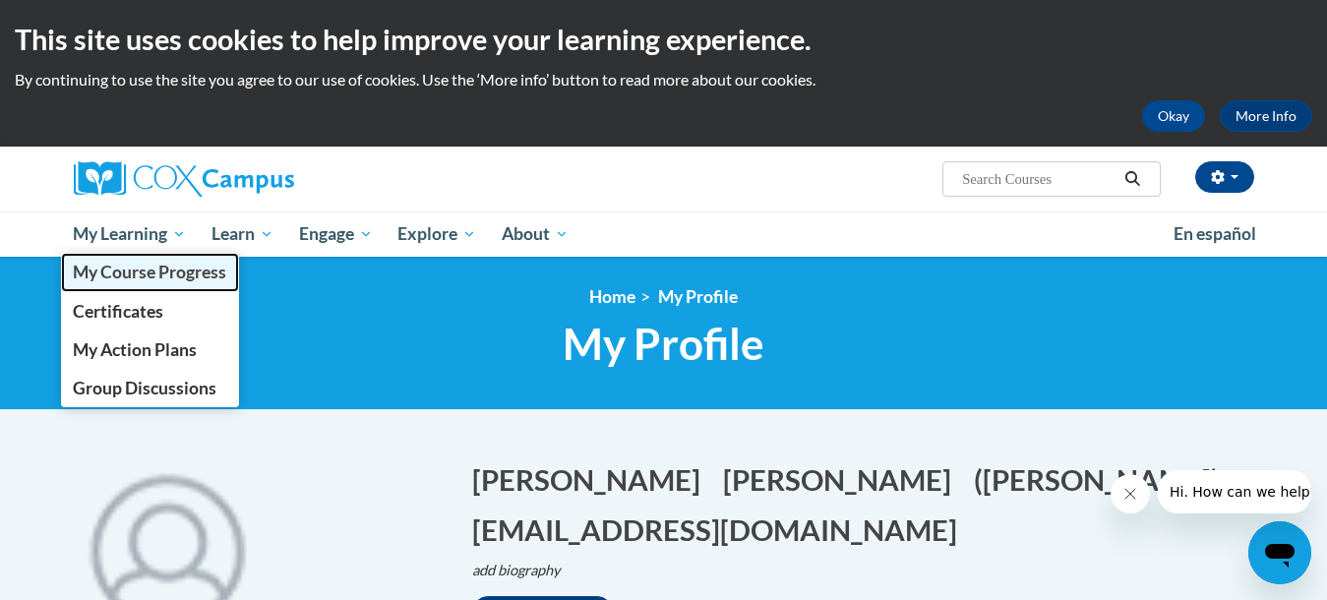
click at [155, 273] on span "My Course Progress" at bounding box center [149, 272] width 153 height 21
